Goal: Navigation & Orientation: Go to known website

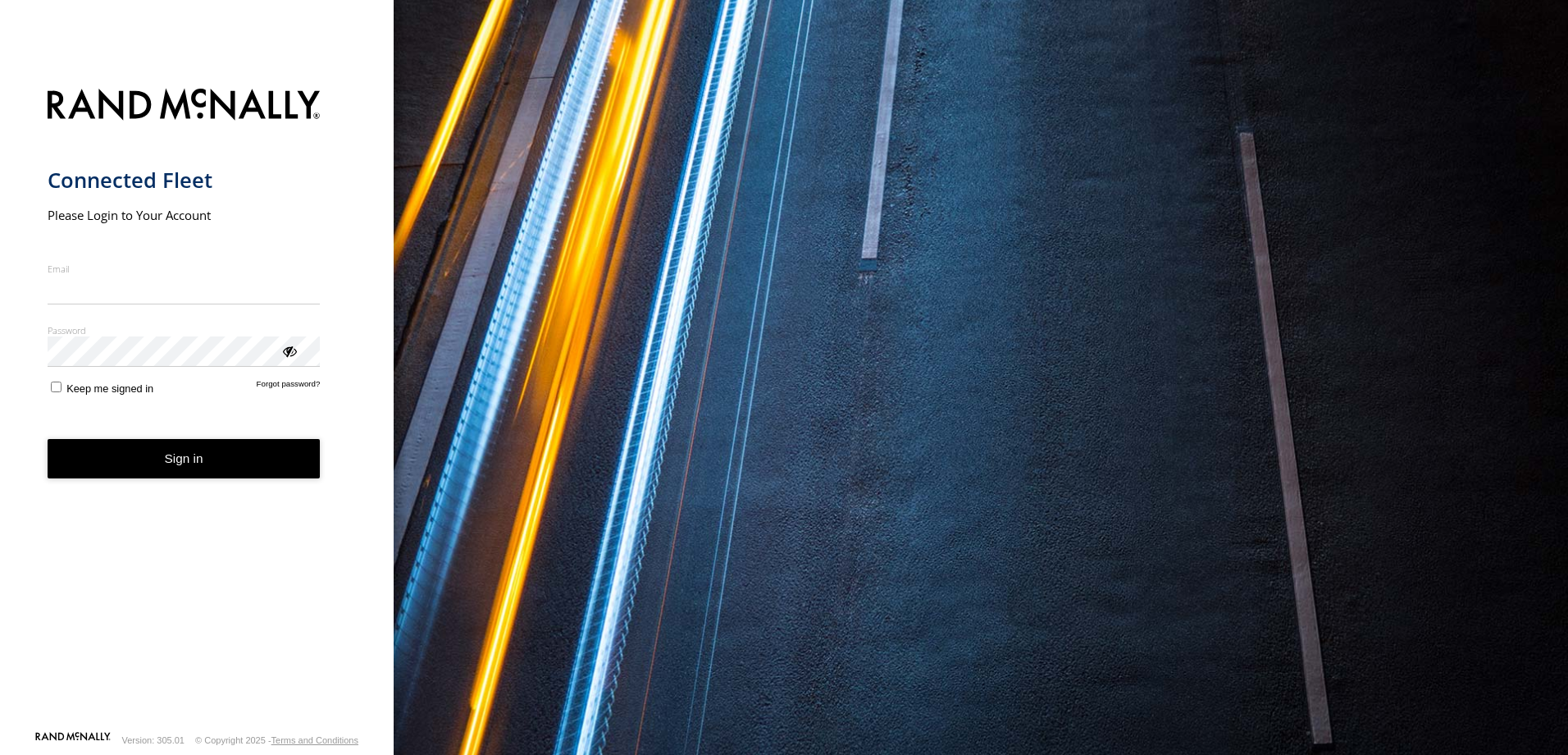
type input "**********"
click at [272, 476] on button "Sign in" at bounding box center [184, 459] width 273 height 40
click at [276, 468] on button "Sign in" at bounding box center [184, 459] width 273 height 40
